Goal: Transaction & Acquisition: Subscribe to service/newsletter

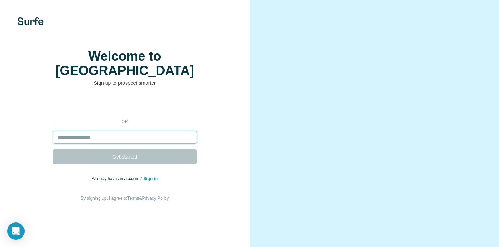
click at [126, 138] on input "email" at bounding box center [125, 137] width 144 height 13
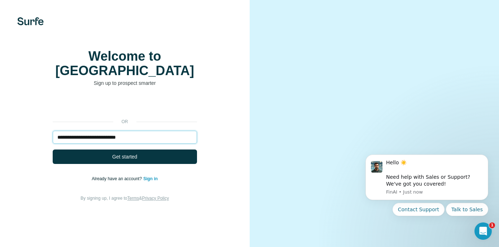
type input "**********"
click at [141, 158] on button "Get started" at bounding box center [125, 156] width 144 height 14
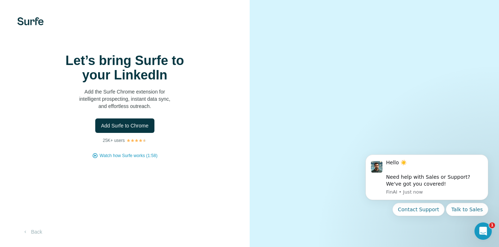
scroll to position [4, 0]
click at [142, 129] on span "Add Surfe to Chrome" at bounding box center [125, 125] width 48 height 7
click at [138, 133] on button "Add Surfe to Chrome" at bounding box center [124, 125] width 59 height 14
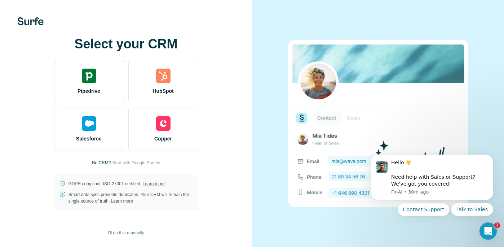
click at [104, 162] on p "No CRM?" at bounding box center [101, 162] width 19 height 6
click at [125, 163] on span "Start with Google Sheets" at bounding box center [136, 162] width 48 height 6
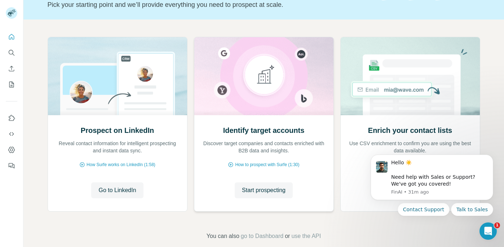
scroll to position [53, 0]
click at [120, 193] on span "Go to LinkedIn" at bounding box center [117, 190] width 38 height 9
